Goal: Check status: Check status

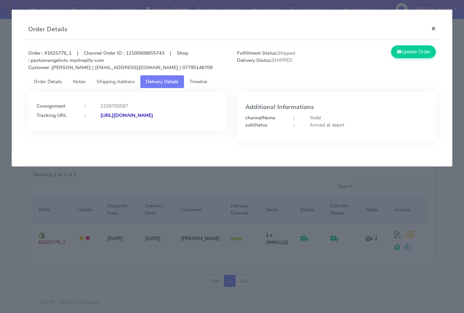
click at [435, 27] on button "×" at bounding box center [432, 28] width 15 height 18
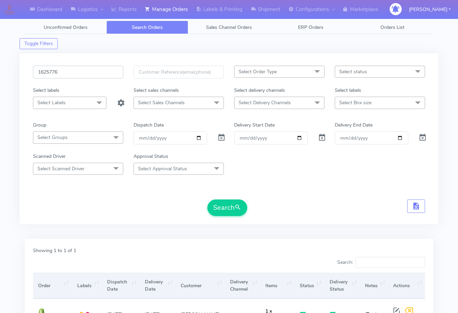
click at [85, 75] on input "1625776" at bounding box center [78, 72] width 90 height 13
paste input "text"
type input "1625776"
click at [231, 210] on button "Search" at bounding box center [228, 207] width 40 height 16
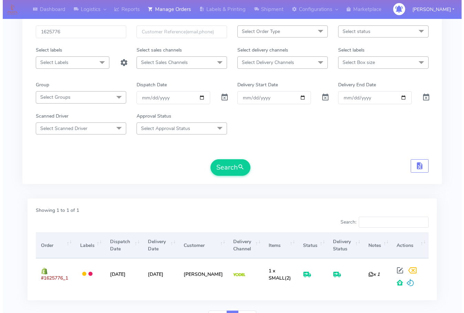
scroll to position [76, 0]
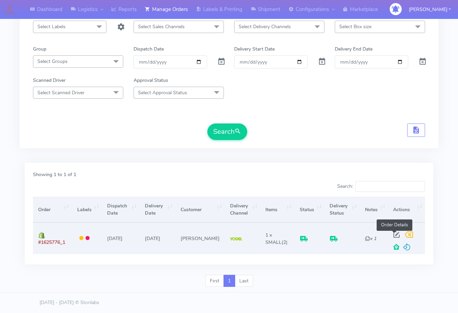
click at [396, 235] on span at bounding box center [397, 236] width 12 height 7
select select "5"
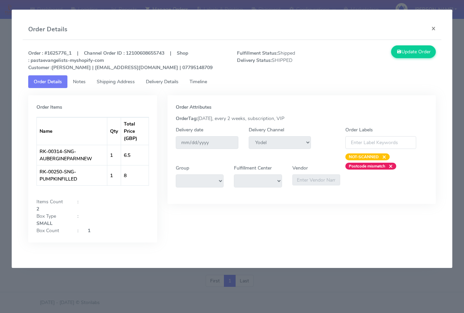
click at [113, 79] on span "Shipping Address" at bounding box center [116, 81] width 38 height 7
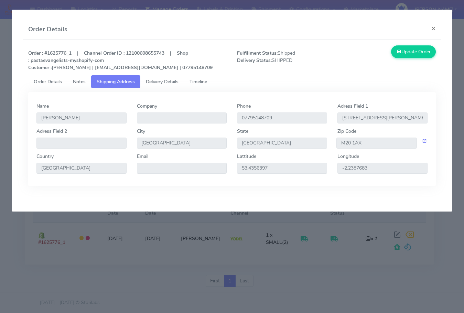
click at [158, 81] on span "Delivery Details" at bounding box center [162, 81] width 33 height 7
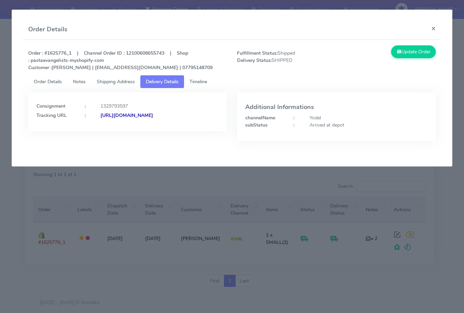
drag, startPoint x: 212, startPoint y: 133, endPoint x: 111, endPoint y: 137, distance: 101.4
click at [111, 131] on div "Consignment : 1329793597 Tracking URL : [URL][DOMAIN_NAME]" at bounding box center [127, 111] width 199 height 39
copy strong "JJD0002249960901635"
click at [433, 26] on button "×" at bounding box center [432, 28] width 15 height 18
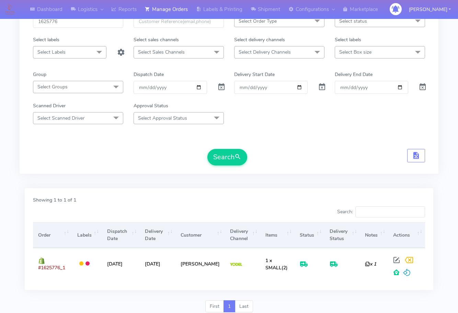
scroll to position [7, 0]
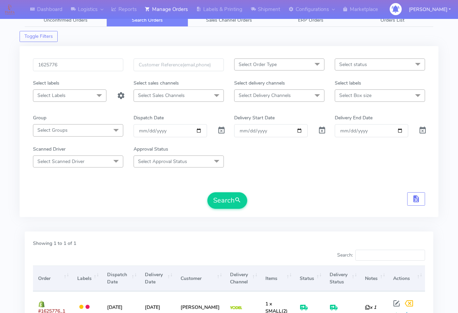
click at [68, 71] on div "1625776" at bounding box center [78, 68] width 101 height 21
click at [75, 67] on input "1625776" at bounding box center [78, 64] width 90 height 13
paste input "431"
type input "1625431"
click at [224, 205] on button "Search" at bounding box center [228, 200] width 40 height 16
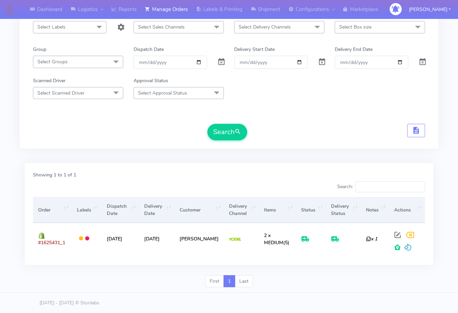
scroll to position [76, 0]
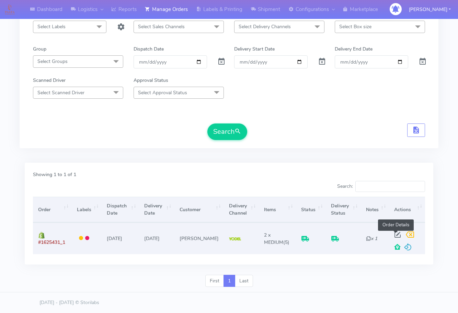
click at [394, 233] on span at bounding box center [398, 236] width 12 height 7
select select "5"
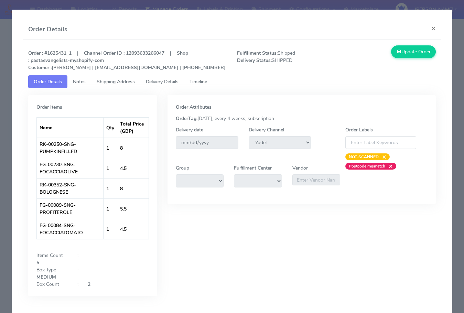
click at [118, 79] on span "Shipping Address" at bounding box center [116, 81] width 38 height 7
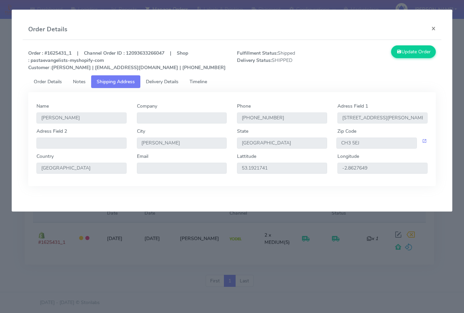
click at [164, 78] on span "Delivery Details" at bounding box center [162, 81] width 33 height 7
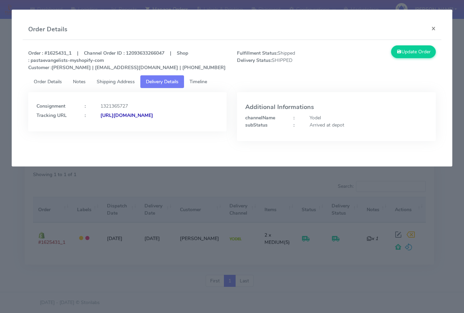
drag, startPoint x: 181, startPoint y: 126, endPoint x: 110, endPoint y: 134, distance: 71.6
click at [110, 131] on div "Consignment : 1321365727 Tracking URL : [URL][DOMAIN_NAME]" at bounding box center [127, 111] width 199 height 39
copy strong "JJD0002249960900939"
drag, startPoint x: 438, startPoint y: 30, endPoint x: 259, endPoint y: 71, distance: 183.1
click at [438, 30] on button "×" at bounding box center [432, 28] width 15 height 18
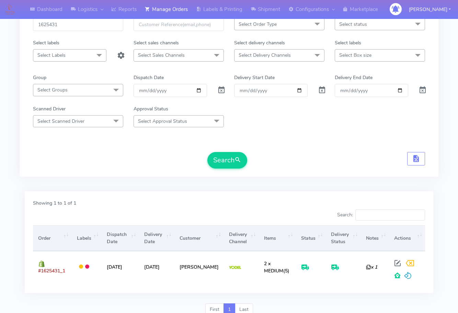
scroll to position [0, 0]
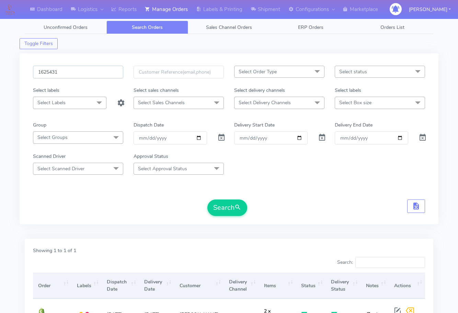
click at [76, 68] on input "1625431" at bounding box center [78, 72] width 90 height 13
paste input "896"
type input "1625896"
click at [231, 208] on button "Search" at bounding box center [228, 207] width 40 height 16
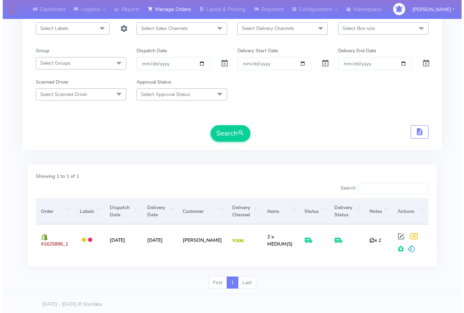
scroll to position [76, 0]
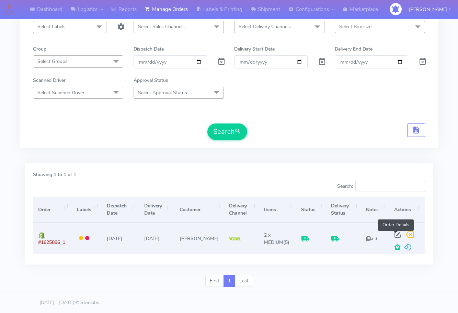
click at [397, 234] on span at bounding box center [398, 236] width 12 height 7
select select "5"
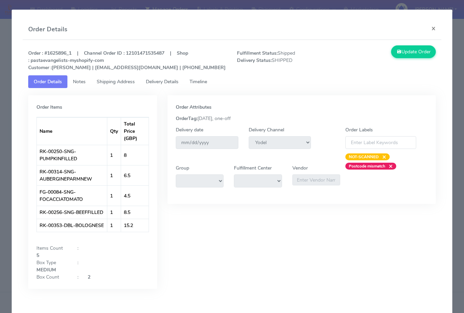
click at [110, 77] on link "Shipping Address" at bounding box center [115, 81] width 49 height 13
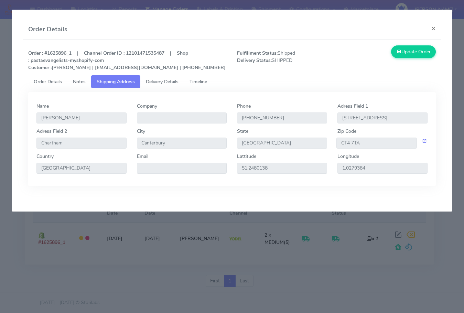
drag, startPoint x: 155, startPoint y: 79, endPoint x: 161, endPoint y: 99, distance: 20.9
click at [155, 79] on span "Delivery Details" at bounding box center [162, 81] width 33 height 7
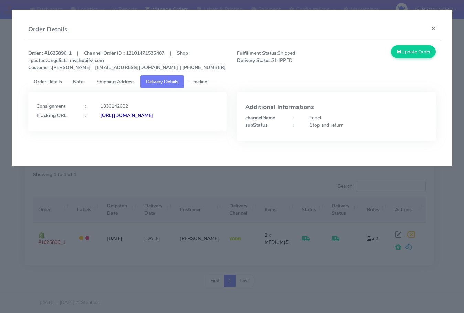
drag, startPoint x: 189, startPoint y: 132, endPoint x: 111, endPoint y: 145, distance: 79.1
click at [111, 145] on div "Consignment : 1330142682 Tracking URL : [URL][DOMAIN_NAME]" at bounding box center [127, 121] width 209 height 59
copy strong "JJD0002249960901760"
click at [438, 24] on button "×" at bounding box center [432, 28] width 15 height 18
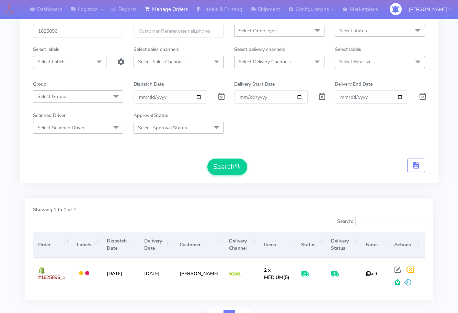
scroll to position [0, 0]
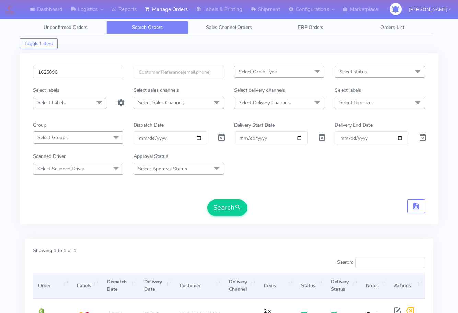
click at [87, 73] on input "1625896" at bounding box center [78, 72] width 90 height 13
paste input "7"
type input "1625897"
click at [214, 200] on button "Search" at bounding box center [228, 207] width 40 height 16
click at [76, 68] on input "1625897" at bounding box center [78, 72] width 90 height 13
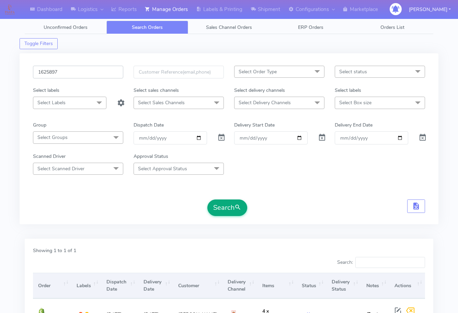
paste input "763"
click at [228, 210] on button "Search" at bounding box center [228, 207] width 40 height 16
click at [85, 75] on input "1625763" at bounding box center [78, 72] width 90 height 13
paste input "839"
type input "1625839"
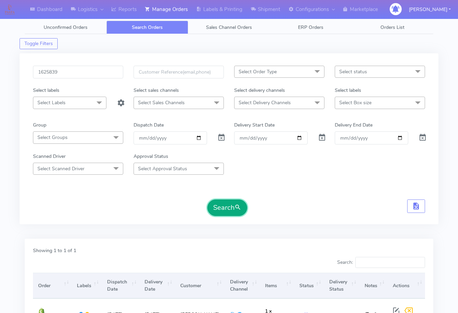
click at [234, 209] on button "Search" at bounding box center [228, 207] width 40 height 16
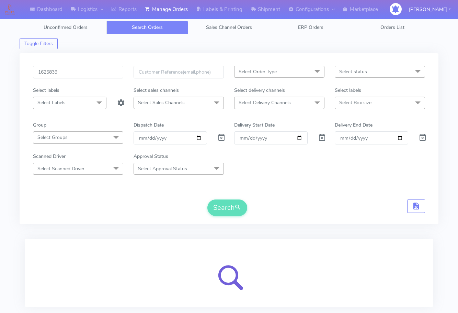
click at [17, 223] on div "Dashboard Logistics [GEOGRAPHIC_DATA] Logistics Reports Manage Orders Labels & …" at bounding box center [229, 173] width 458 height 322
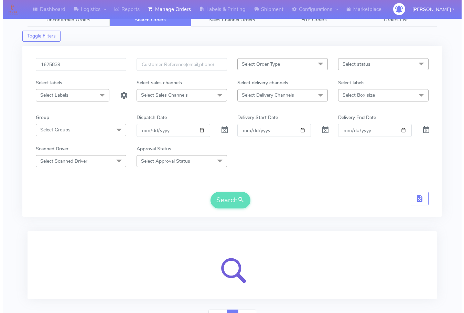
scroll to position [43, 0]
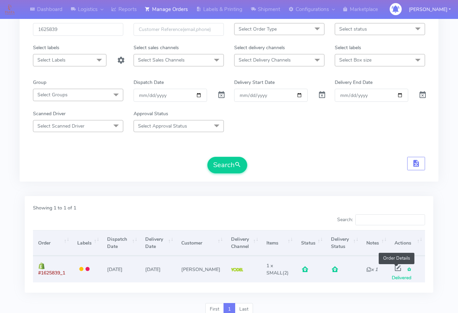
click at [399, 268] on span at bounding box center [398, 269] width 12 height 7
select select "5"
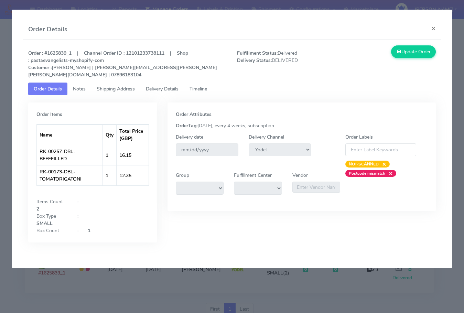
drag, startPoint x: 116, startPoint y: 84, endPoint x: 163, endPoint y: 82, distance: 46.1
click at [117, 86] on span "Shipping Address" at bounding box center [116, 89] width 38 height 7
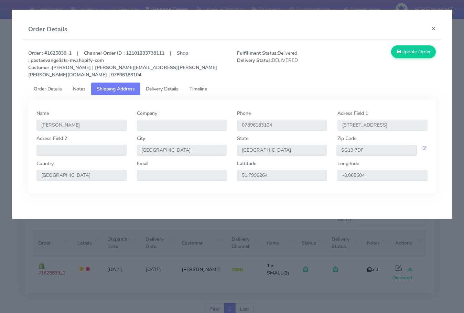
drag, startPoint x: 163, startPoint y: 82, endPoint x: 168, endPoint y: 89, distance: 8.2
click at [164, 86] on span "Delivery Details" at bounding box center [162, 89] width 33 height 7
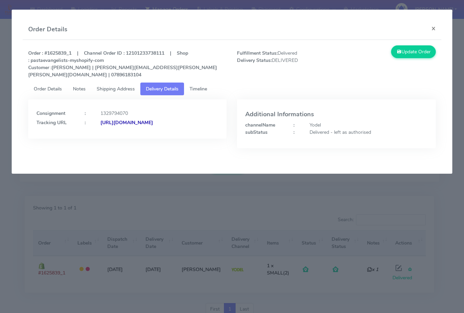
drag, startPoint x: 183, startPoint y: 133, endPoint x: 110, endPoint y: 142, distance: 73.1
click at [110, 142] on div "Consignment : 1329794070 Tracking URL : [URL][DOMAIN_NAME]" at bounding box center [127, 128] width 209 height 59
copy strong "JJD0002249960901649"
click at [435, 27] on button "×" at bounding box center [432, 28] width 15 height 18
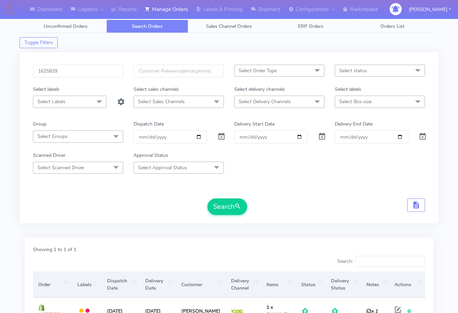
scroll to position [0, 0]
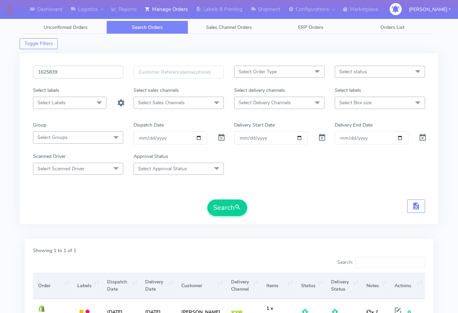
click at [85, 71] on input "1625839" at bounding box center [78, 72] width 90 height 13
paste input "761"
click at [223, 205] on button "Search" at bounding box center [228, 207] width 40 height 16
click at [22, 220] on div "1625761 Select Order Type Select All MEALS ATAVI One Off Pasta Club Gift Kit Ev…" at bounding box center [229, 138] width 419 height 171
click at [83, 70] on input "1625761" at bounding box center [78, 72] width 90 height 13
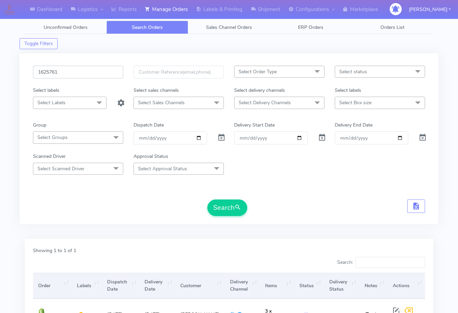
paste input "567"
type input "1625567"
drag, startPoint x: 224, startPoint y: 208, endPoint x: 235, endPoint y: 185, distance: 25.2
click at [224, 208] on button "Search" at bounding box center [228, 207] width 40 height 16
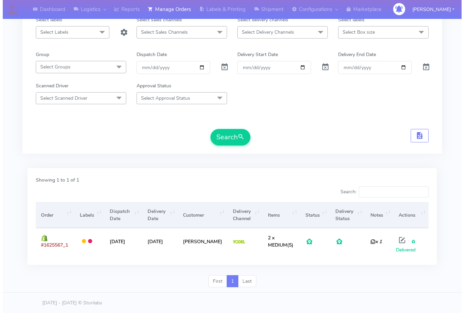
scroll to position [71, 0]
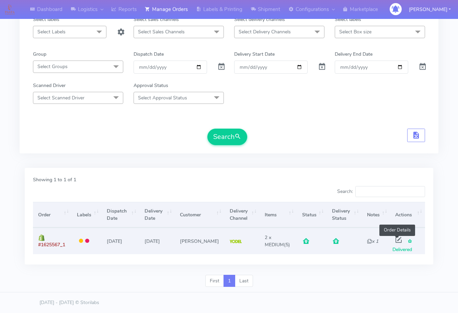
click at [394, 238] on span at bounding box center [399, 241] width 12 height 7
select select "5"
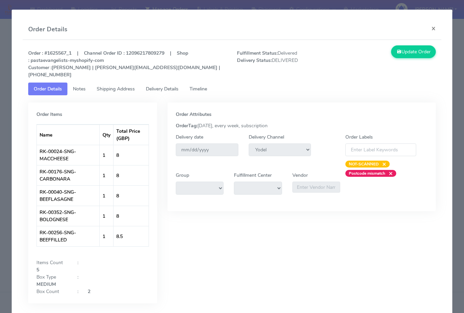
click at [118, 86] on span "Shipping Address" at bounding box center [116, 89] width 38 height 7
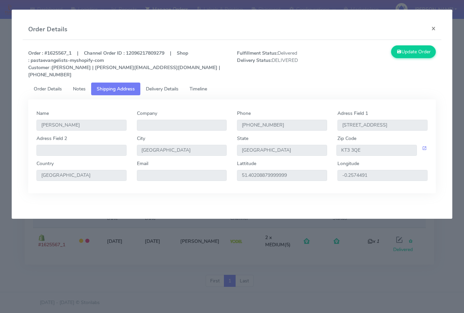
click at [158, 86] on span "Delivery Details" at bounding box center [162, 89] width 33 height 7
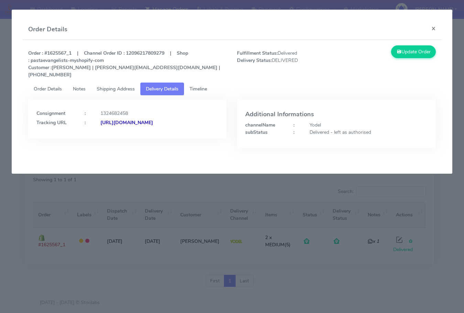
drag, startPoint x: 187, startPoint y: 129, endPoint x: 110, endPoint y: 136, distance: 76.7
click at [110, 136] on div "Consignment : 1324682458 Tracking URL : [URL][DOMAIN_NAME]" at bounding box center [127, 118] width 199 height 39
copy strong "JJD0002249960901366"
click at [436, 31] on button "×" at bounding box center [432, 28] width 15 height 18
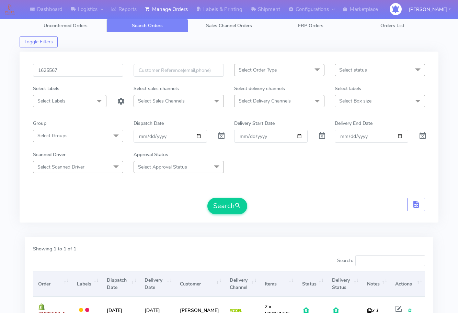
scroll to position [0, 0]
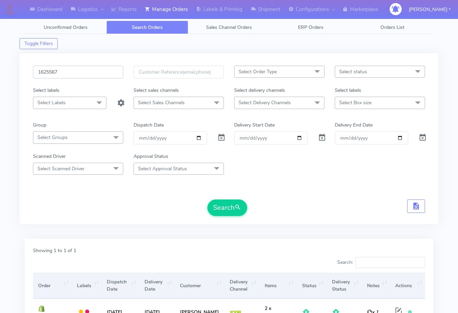
click at [76, 71] on input "1625567" at bounding box center [78, 72] width 90 height 13
paste input "679"
click at [230, 208] on button "Search" at bounding box center [228, 207] width 40 height 16
click at [82, 68] on input "1625679" at bounding box center [78, 72] width 90 height 13
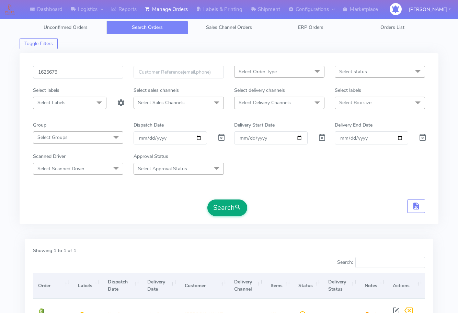
paste input "3"
type input "1625379"
click at [235, 208] on button "Search" at bounding box center [228, 207] width 40 height 16
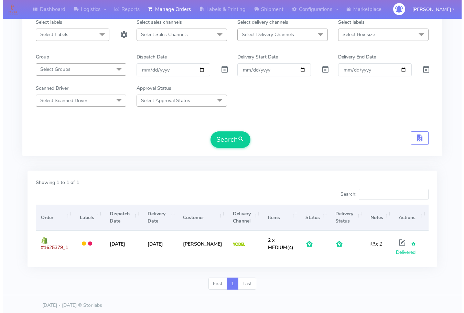
scroll to position [69, 0]
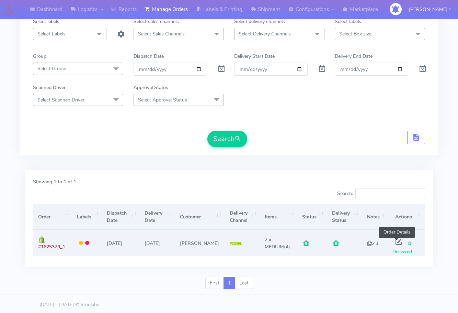
click at [399, 242] on span at bounding box center [399, 243] width 12 height 7
select select "5"
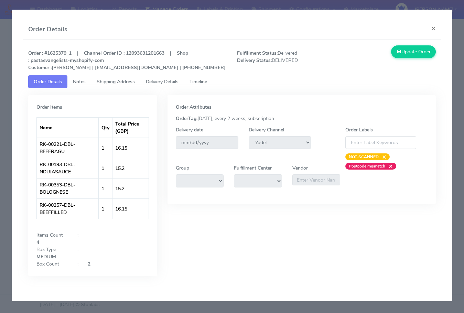
click at [130, 84] on span "Shipping Address" at bounding box center [116, 81] width 38 height 7
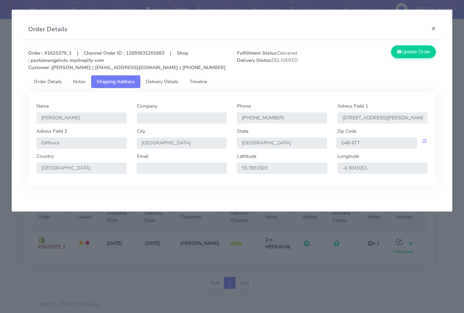
click at [162, 82] on span "Delivery Details" at bounding box center [162, 81] width 33 height 7
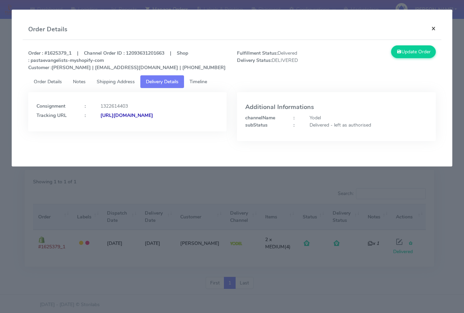
click at [438, 29] on button "×" at bounding box center [432, 28] width 15 height 18
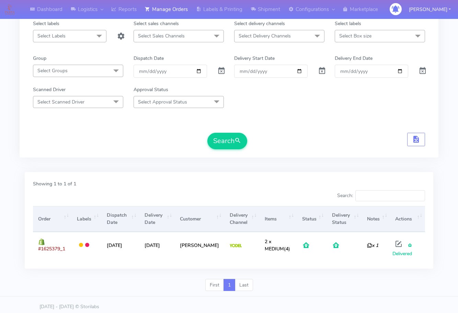
scroll to position [0, 0]
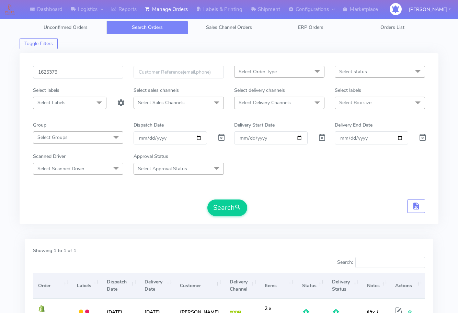
click at [74, 66] on input "1625379" at bounding box center [78, 72] width 90 height 13
paste input "4905"
type input "1624905"
click at [239, 209] on span "submit" at bounding box center [238, 207] width 7 height 9
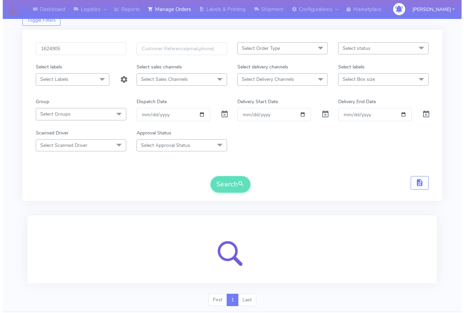
scroll to position [43, 0]
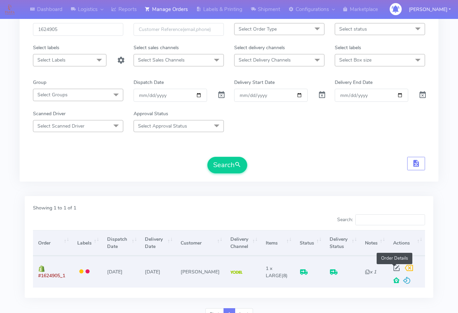
click at [395, 266] on span at bounding box center [397, 269] width 12 height 7
select select "5"
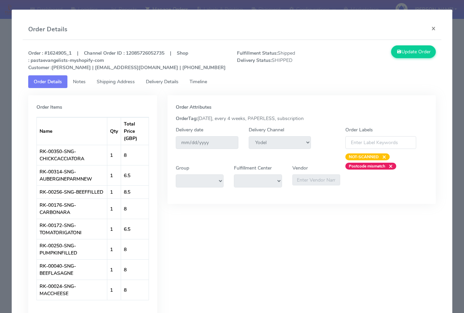
click at [112, 83] on span "Shipping Address" at bounding box center [116, 81] width 38 height 7
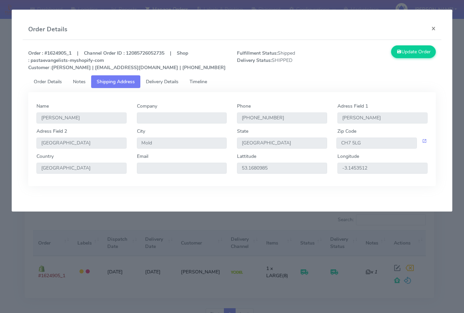
click at [176, 84] on span "Delivery Details" at bounding box center [162, 81] width 33 height 7
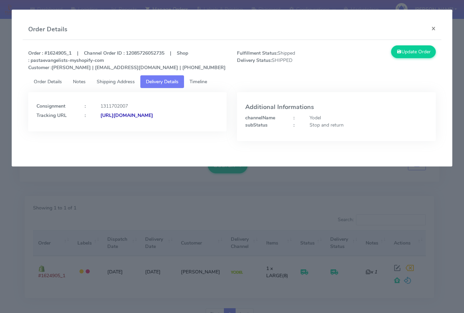
drag, startPoint x: 188, startPoint y: 124, endPoint x: 111, endPoint y: 138, distance: 77.6
click at [111, 131] on div "Consignment : 1311702007 Tracking URL : [URL][DOMAIN_NAME]" at bounding box center [127, 111] width 199 height 39
copy strong "JJD0002249960900129"
